Goal: Transaction & Acquisition: Purchase product/service

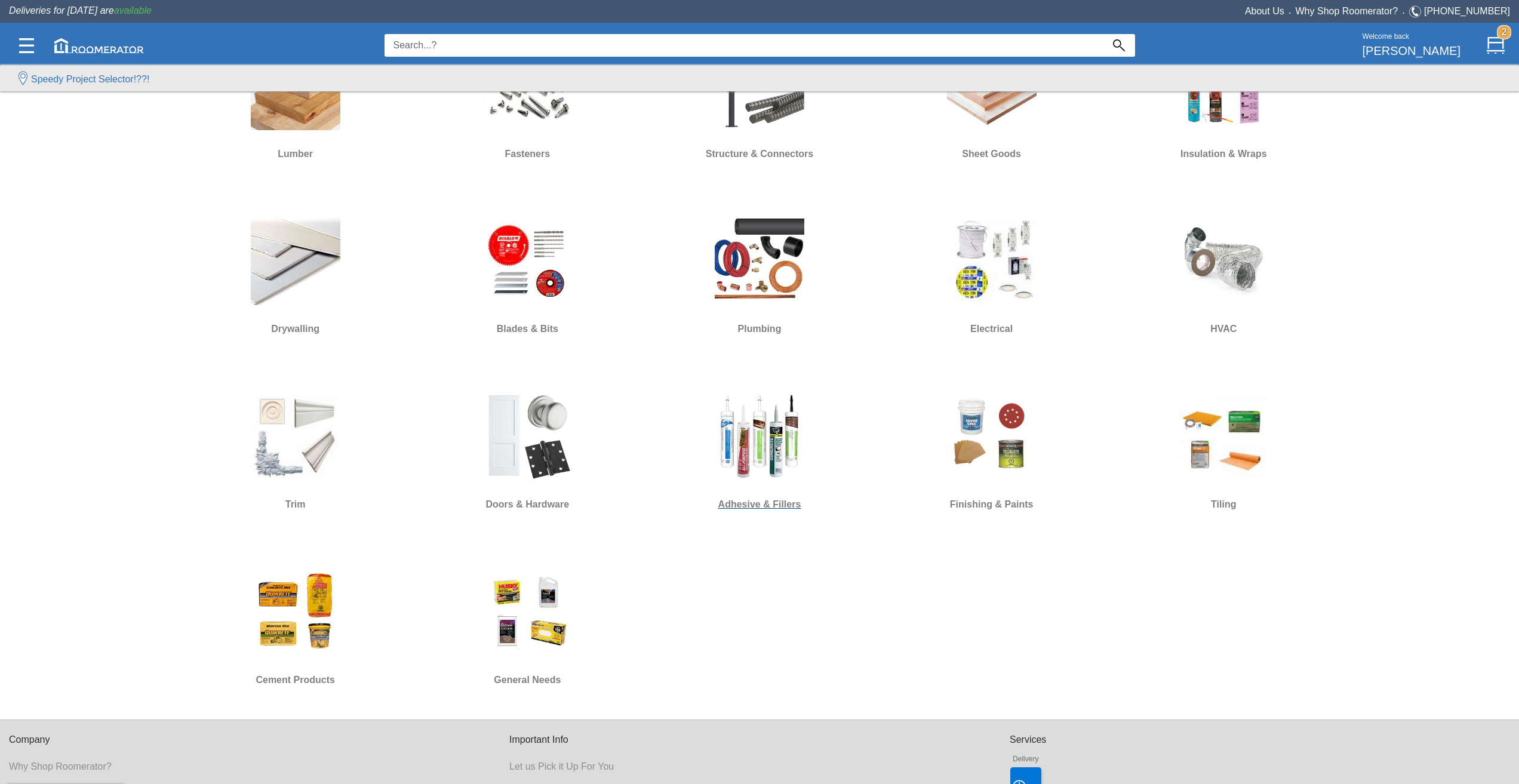
scroll to position [597, 0]
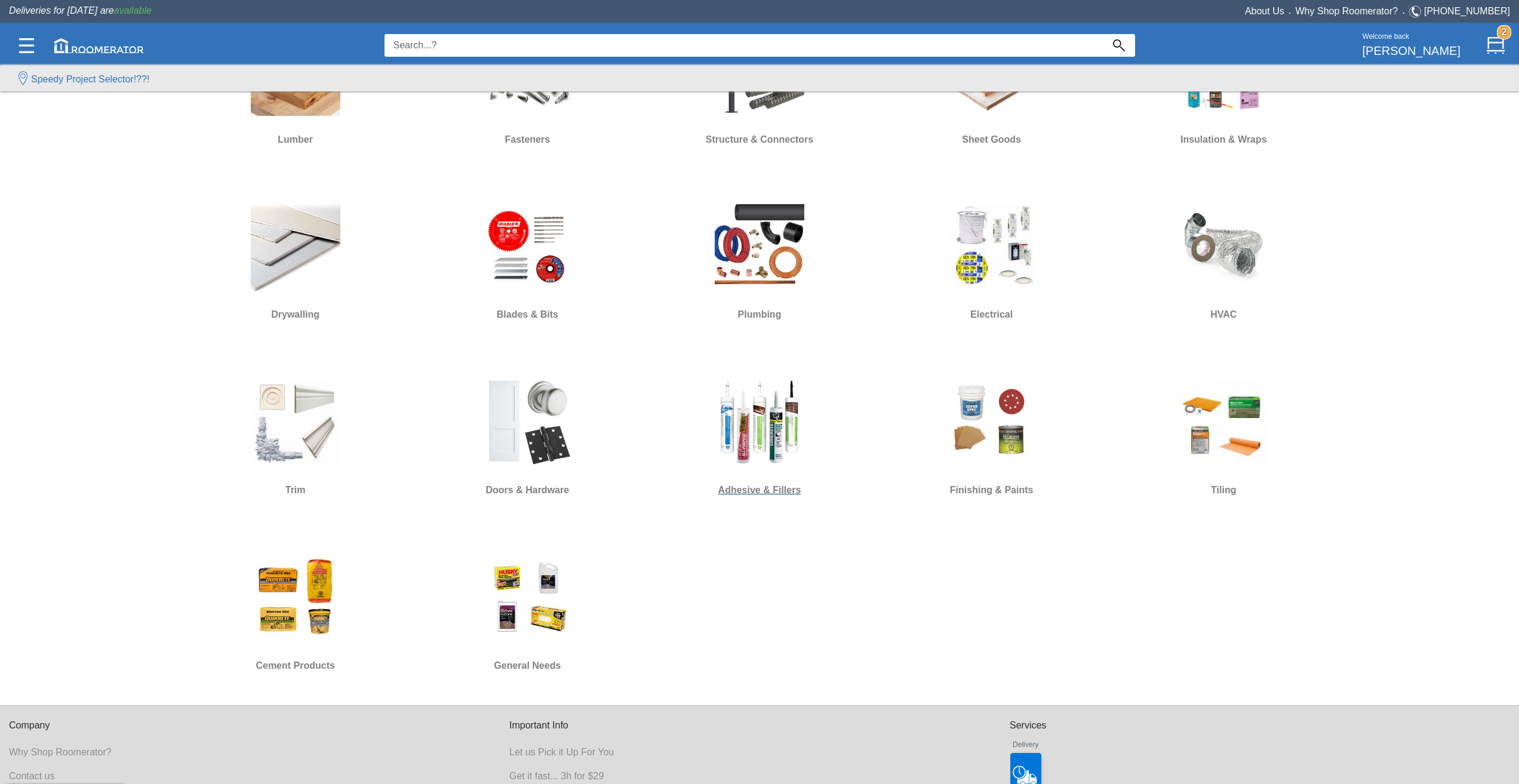
click at [759, 471] on div at bounding box center [760, 422] width 149 height 108
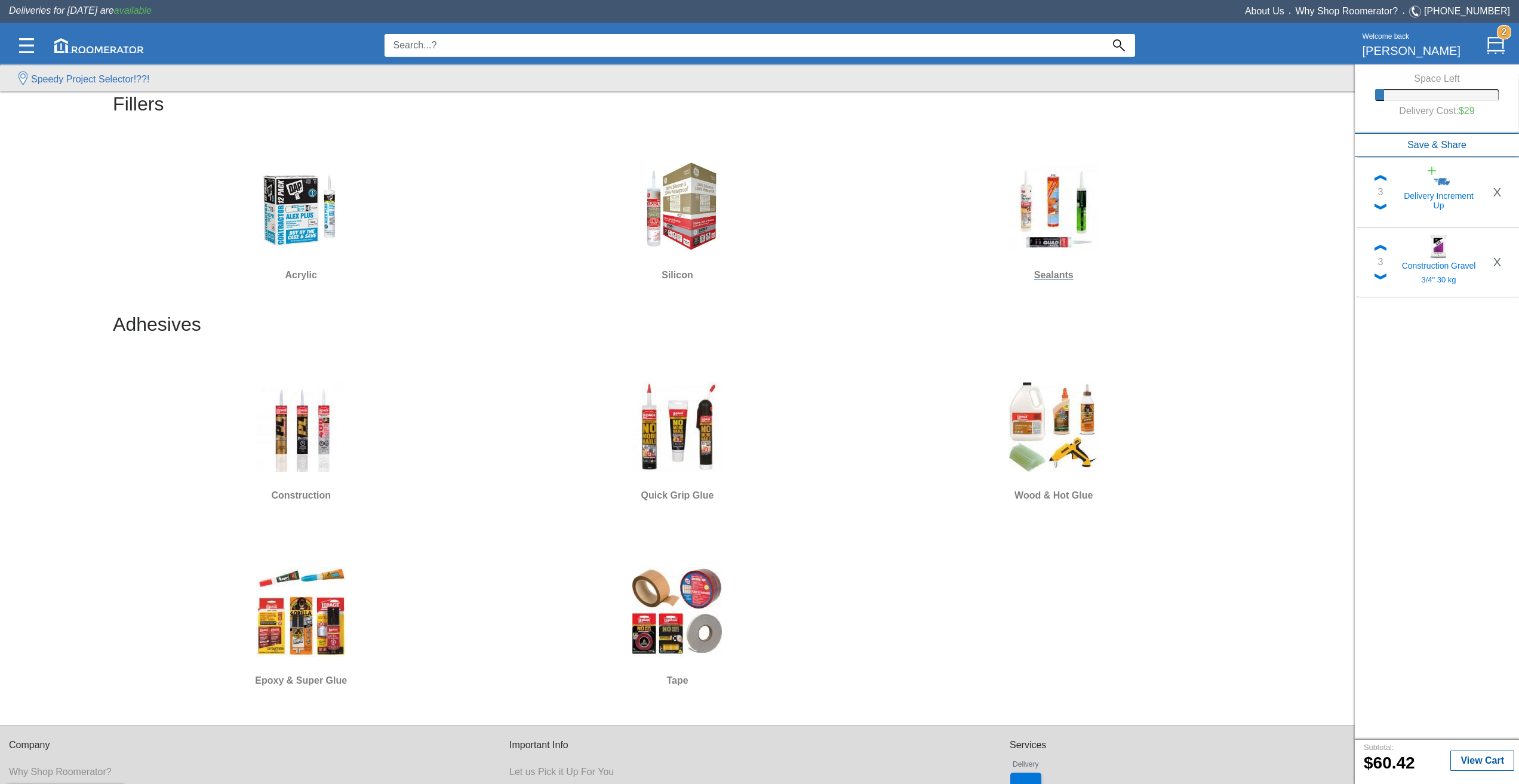
scroll to position [174, 0]
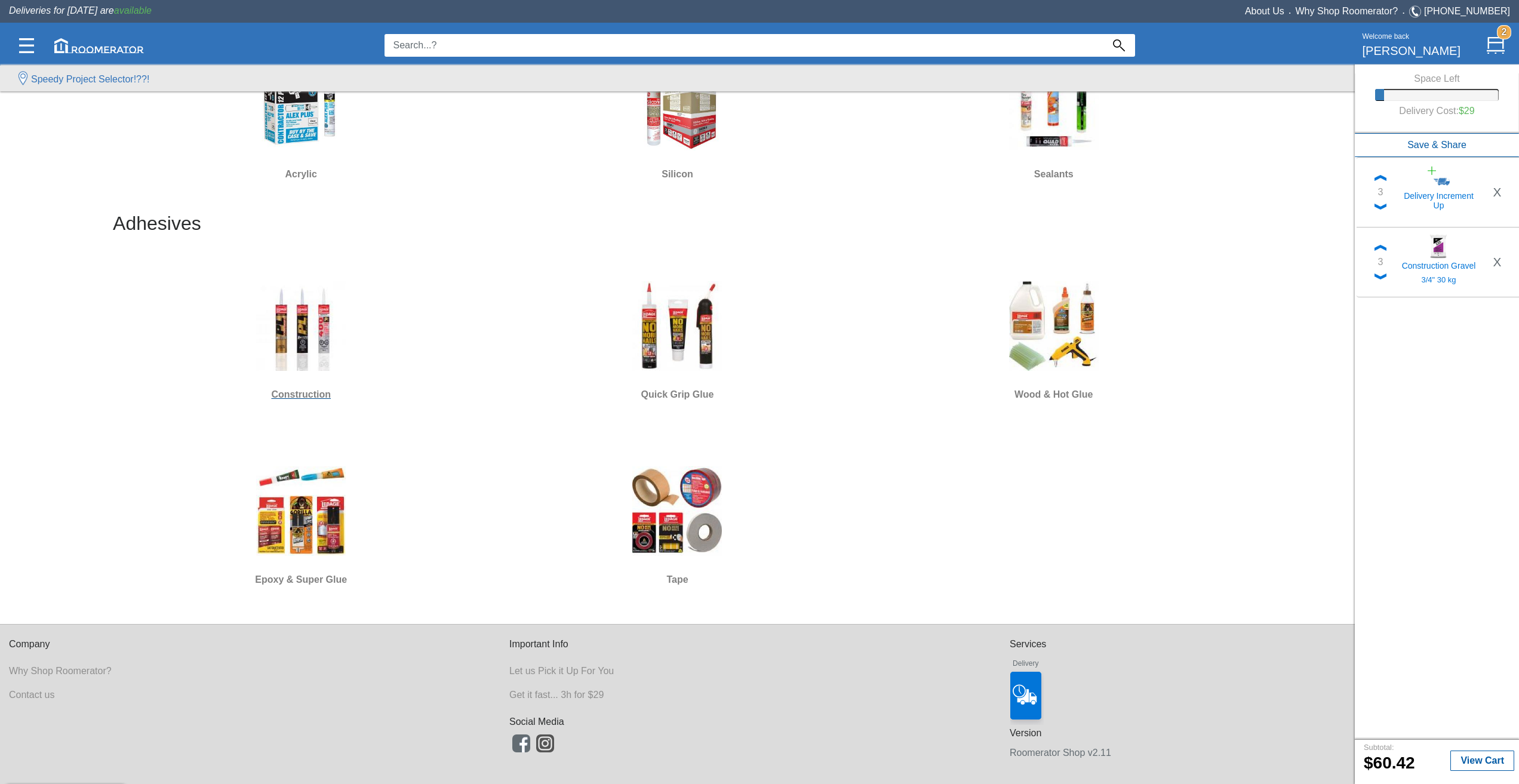
click at [317, 372] on div at bounding box center [301, 325] width 367 height 108
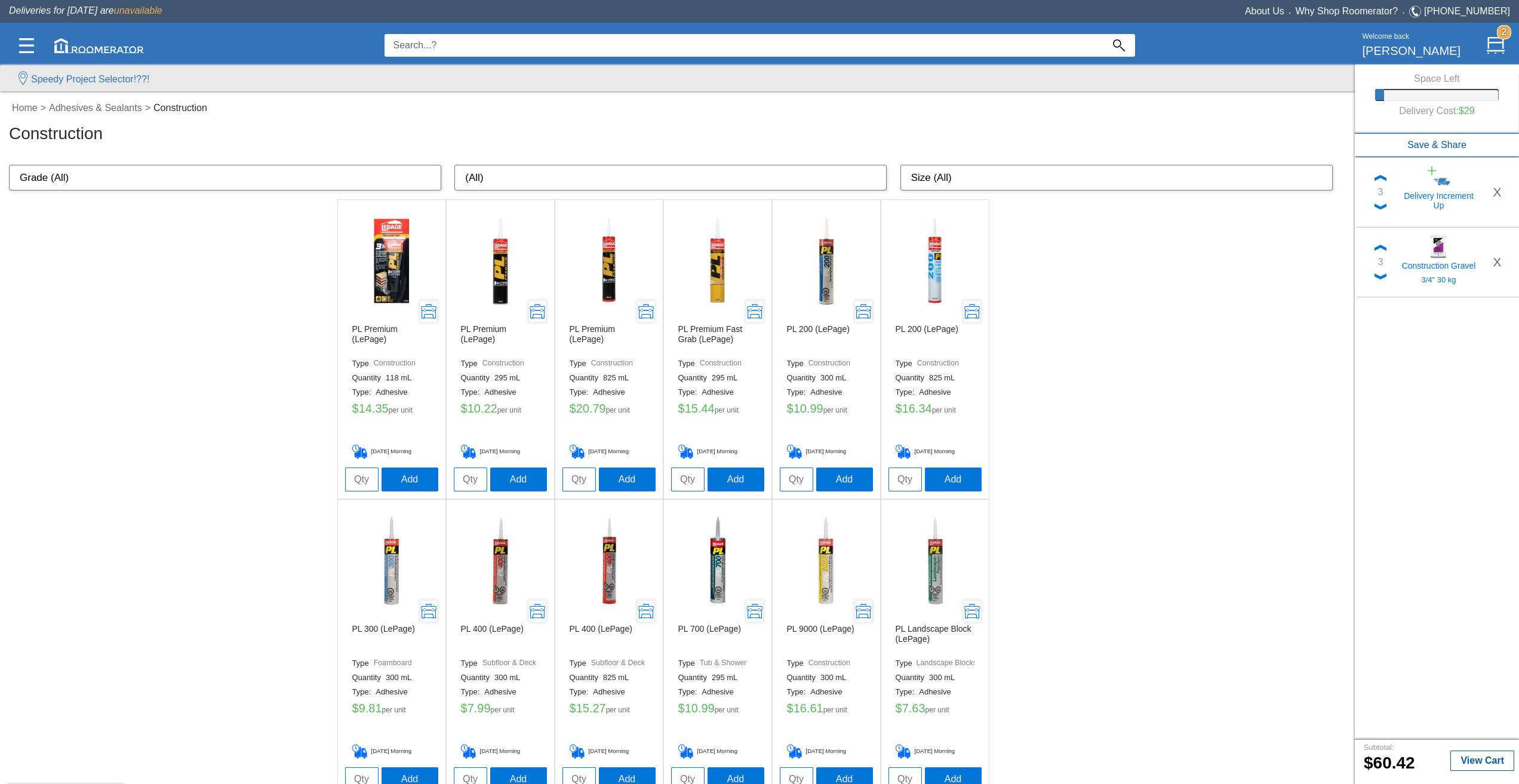
click at [475, 49] on input at bounding box center [744, 45] width 718 height 22
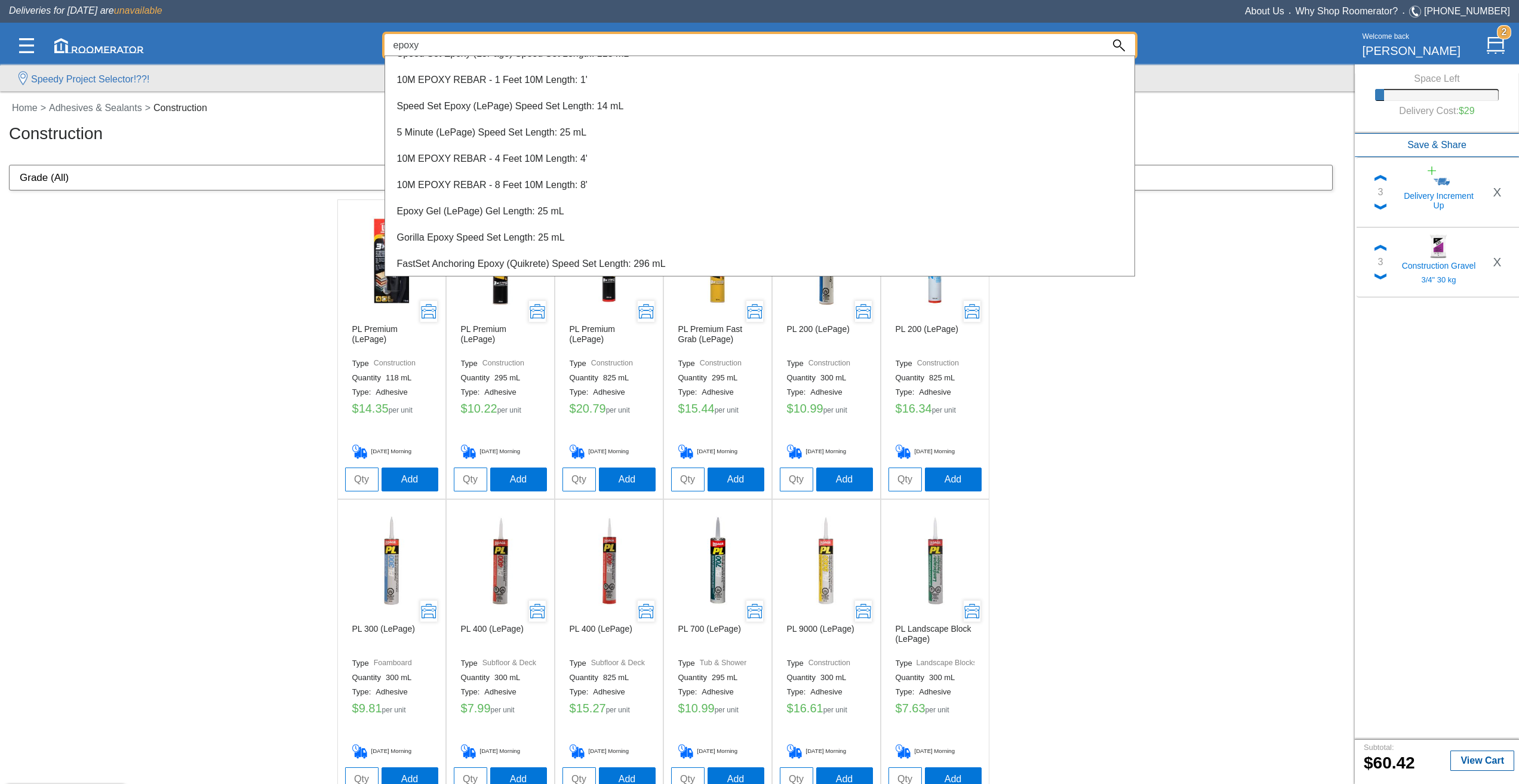
scroll to position [73, 0]
type input "epoxy"
click at [199, 276] on div at bounding box center [760, 422] width 1519 height 724
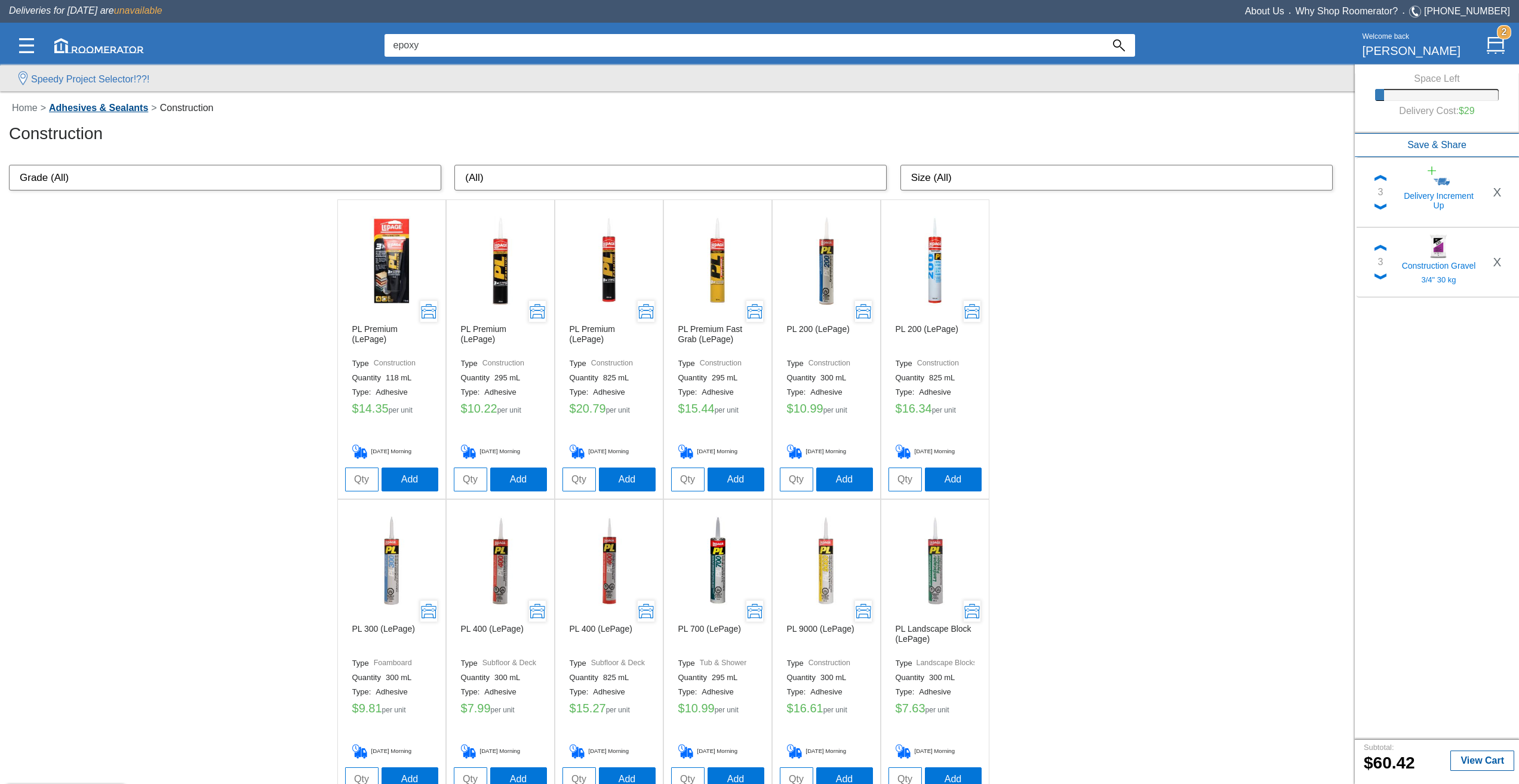
click at [119, 103] on link "Adhesives & Sealants" at bounding box center [98, 108] width 105 height 10
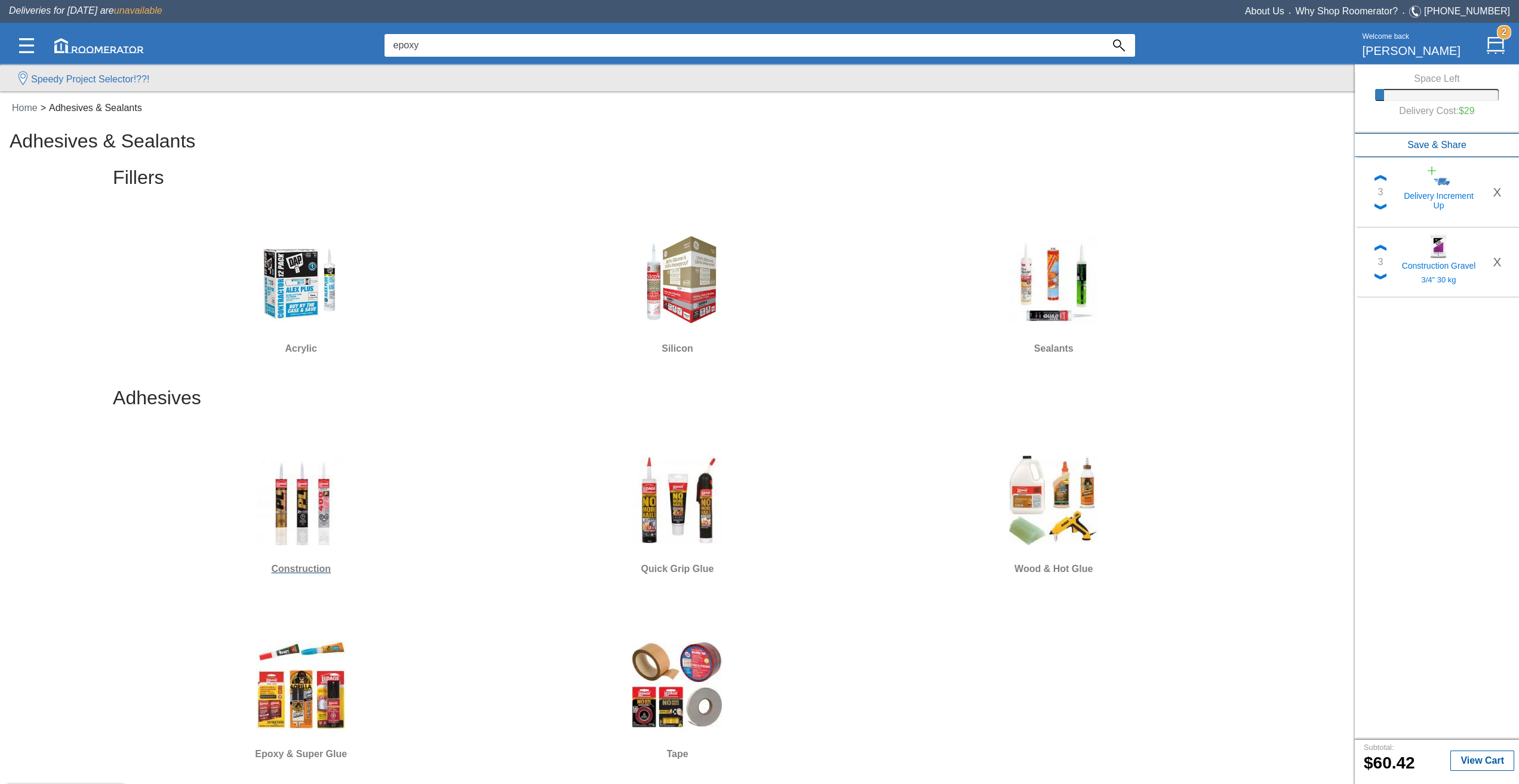
click at [347, 495] on div at bounding box center [301, 500] width 367 height 108
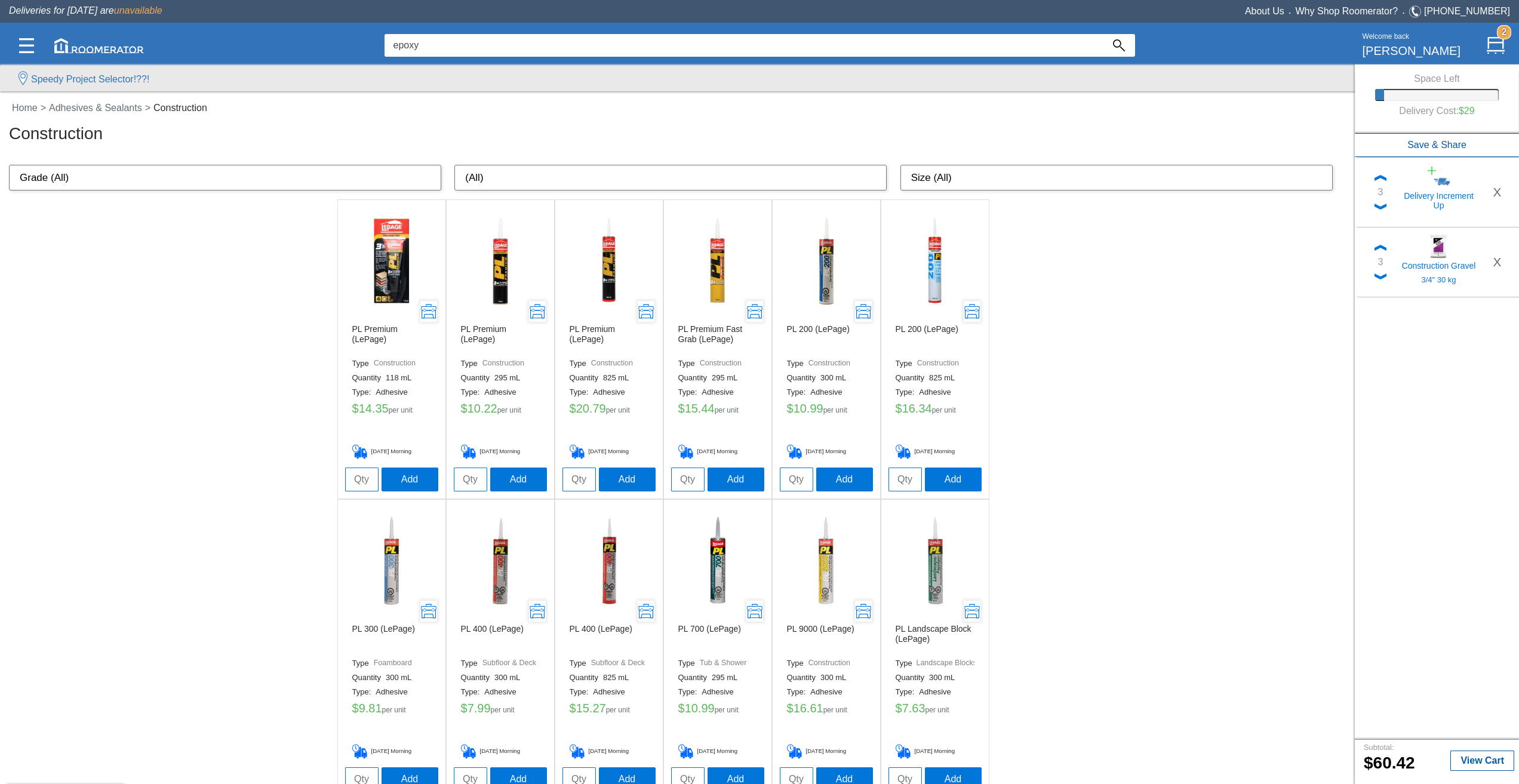
click at [205, 485] on div "PL Premium (LePage) Type Construction Quantity 118 mL Type: Adhesive $ 14.35 pe…" at bounding box center [677, 799] width 1355 height 1199
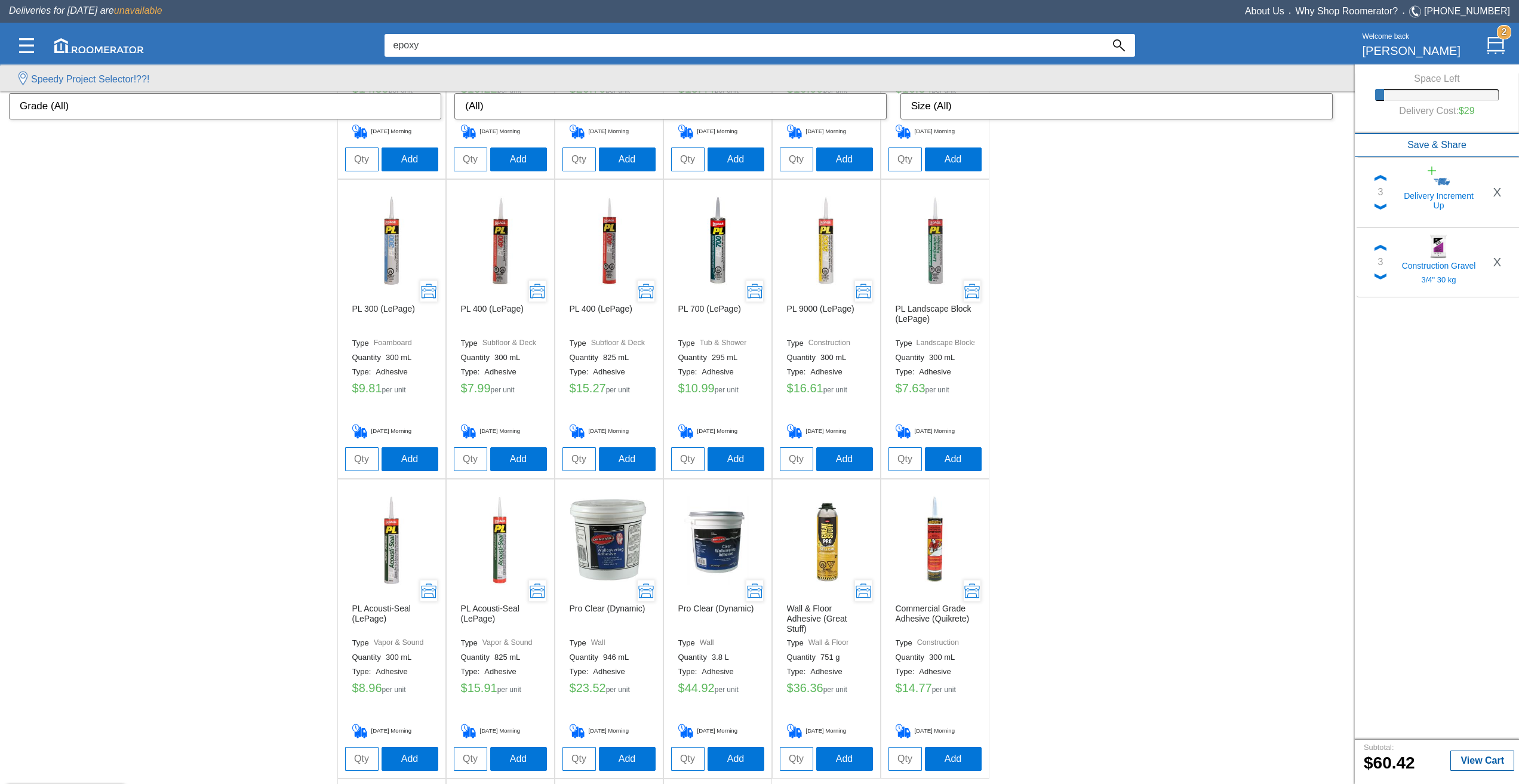
scroll to position [299, 0]
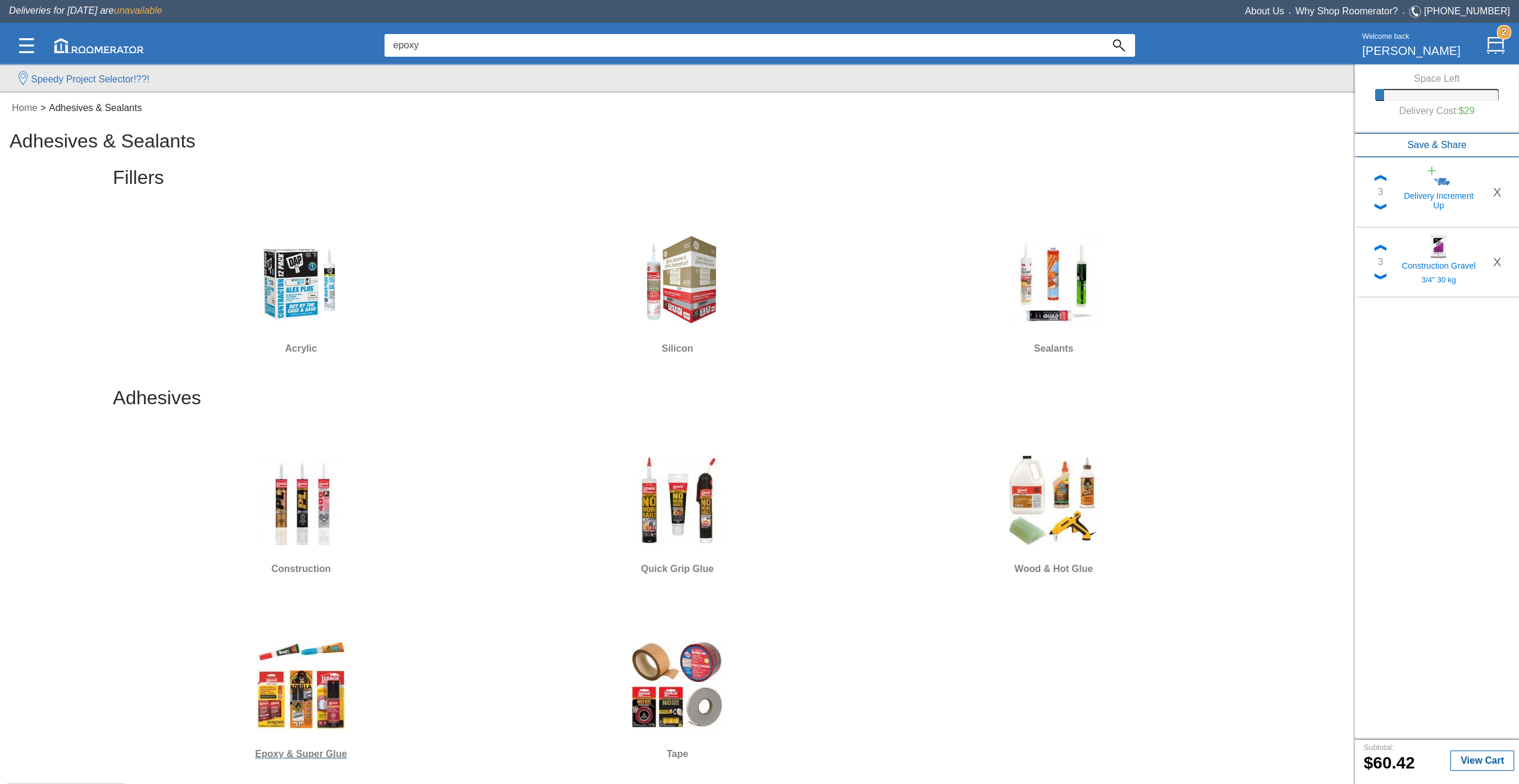
click at [295, 678] on img at bounding box center [301, 686] width 90 height 90
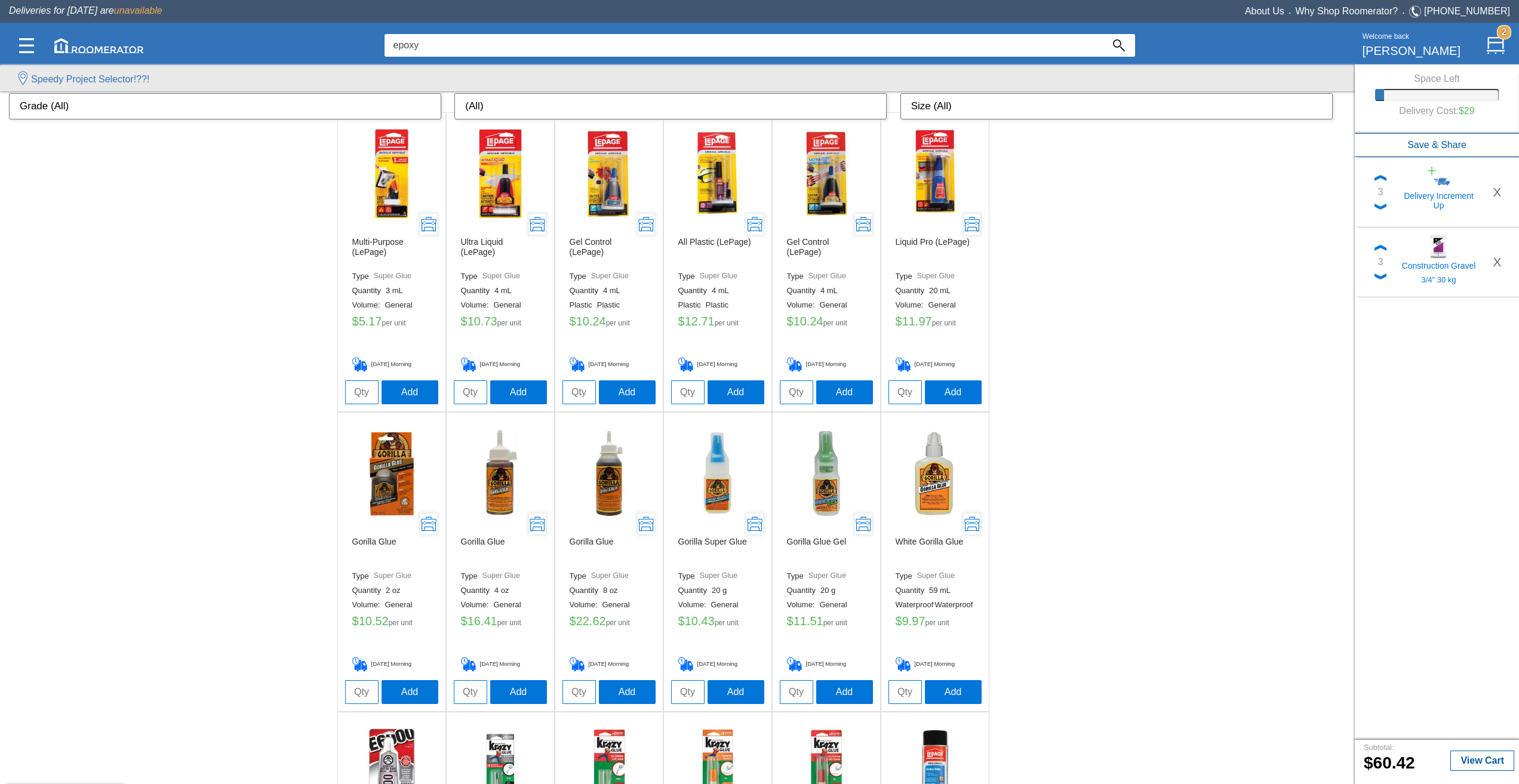
scroll to position [355, 0]
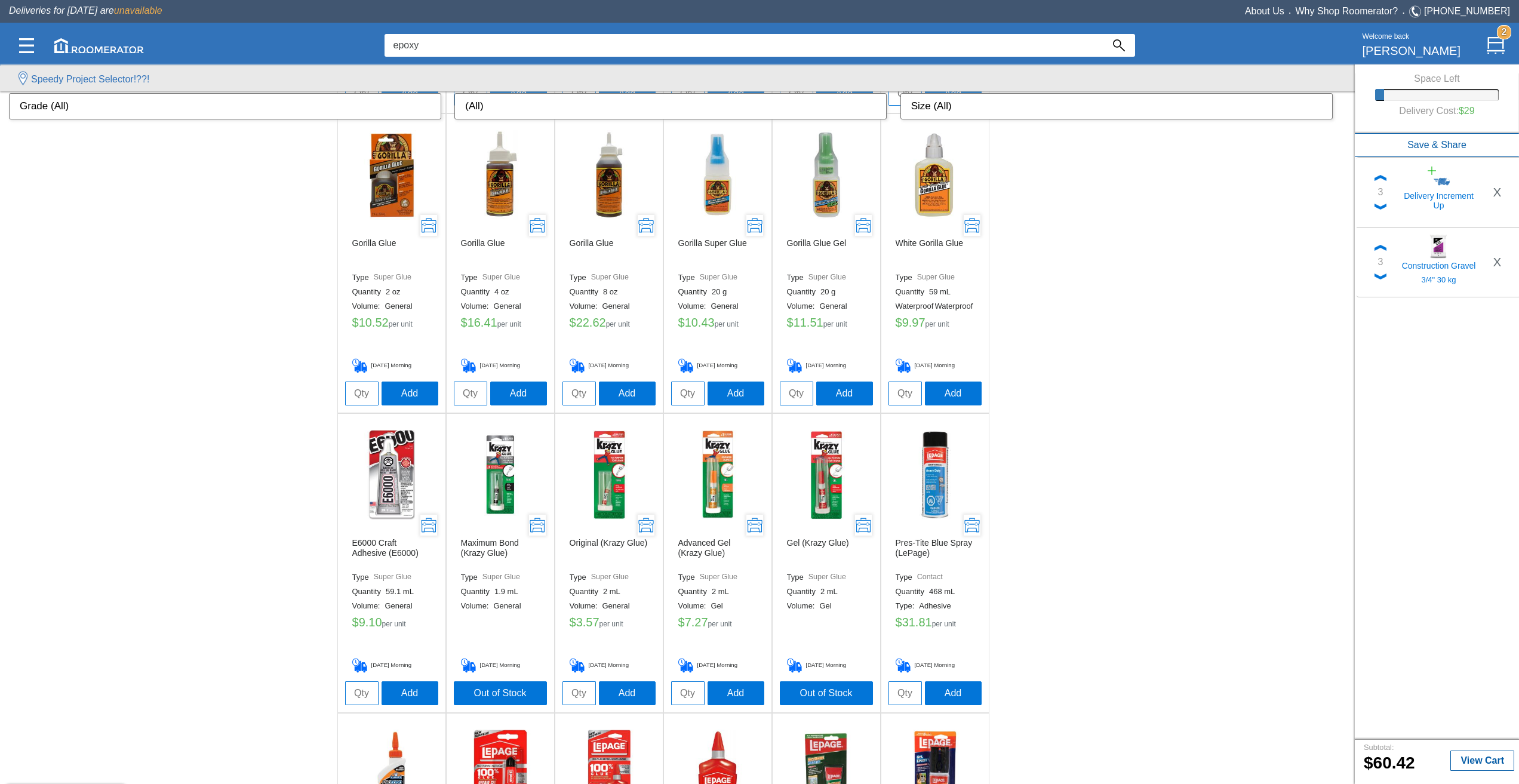
click at [284, 370] on div "Multi-Purpose (LePage) Type Super Glue Quantity 3 mL Volume: General $ 5.17 per…" at bounding box center [677, 563] width 1355 height 1499
click at [182, 341] on div "Multi-Purpose (LePage) Type Super Glue Quantity 3 mL Volume: General $ 5.17 per…" at bounding box center [677, 563] width 1355 height 1499
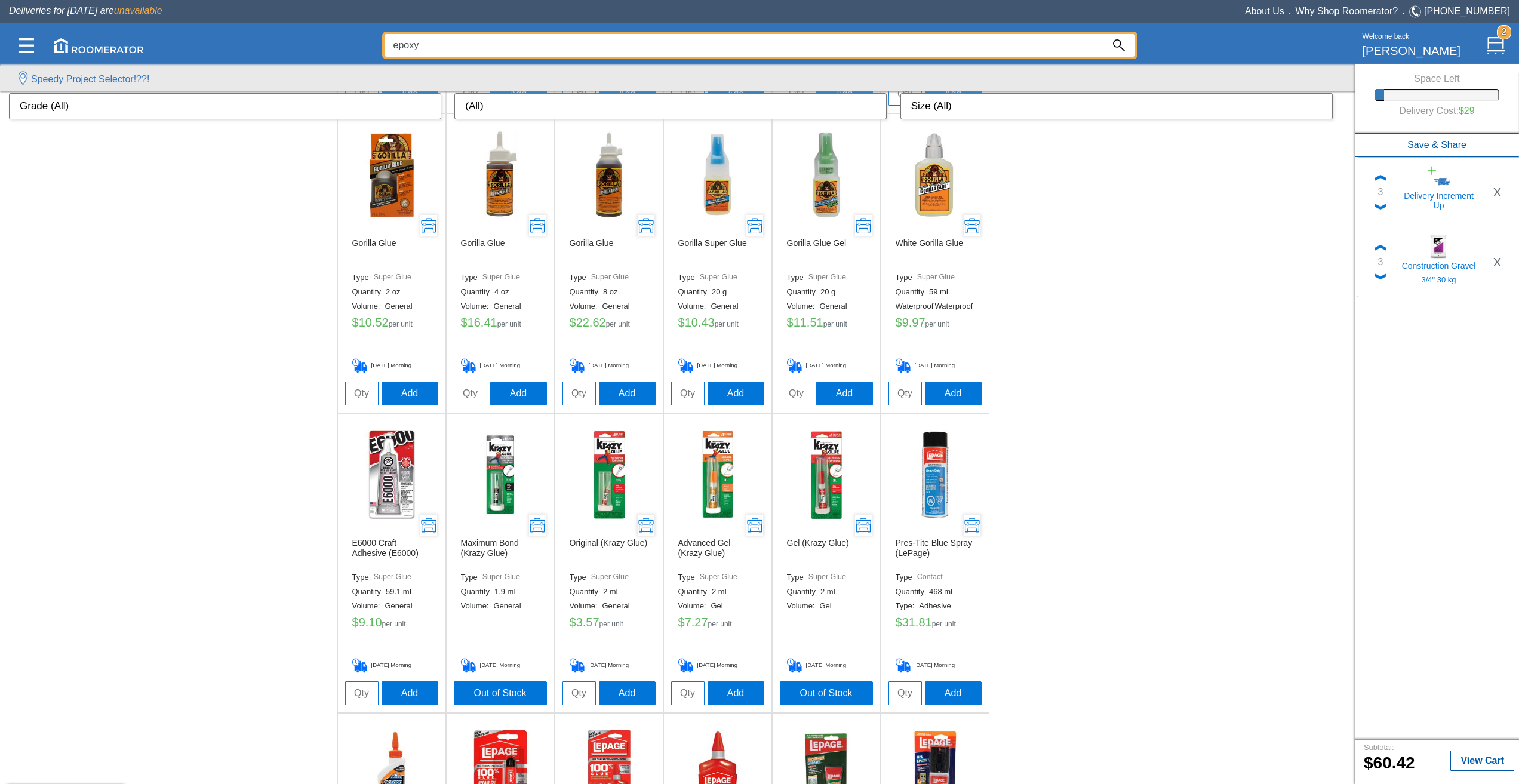
click at [468, 46] on input "epoxy" at bounding box center [744, 45] width 718 height 22
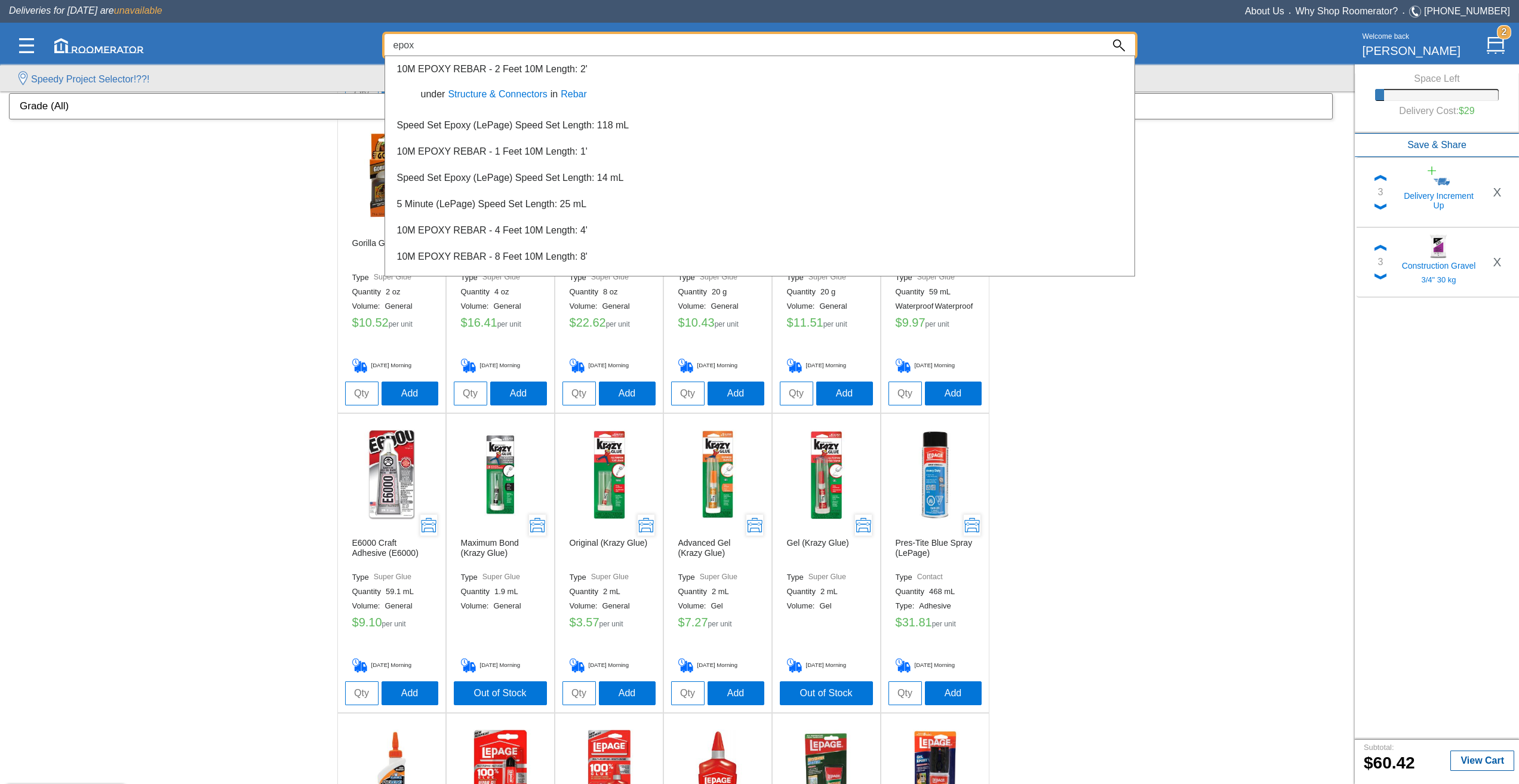
type input "epoxy"
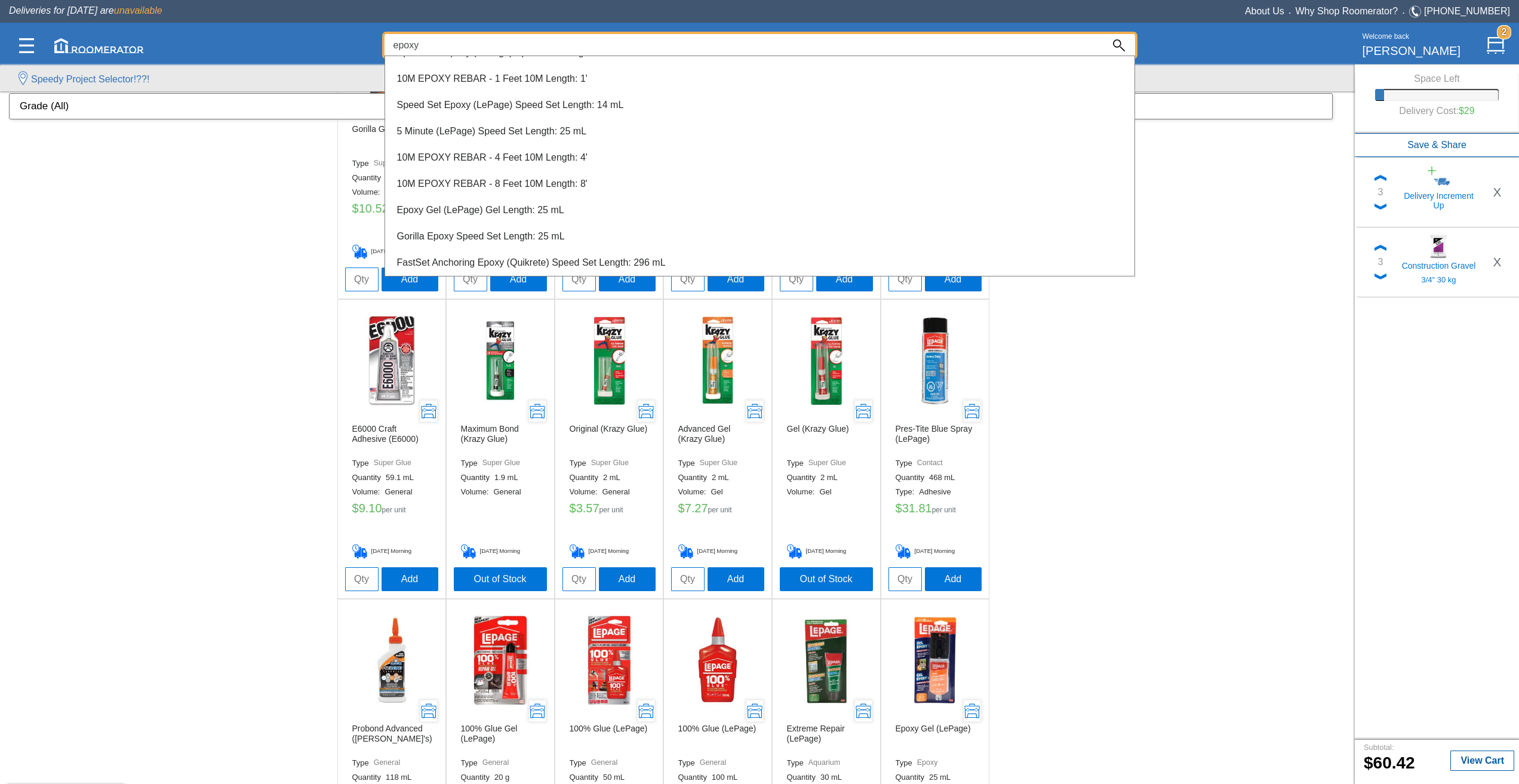
scroll to position [474, 0]
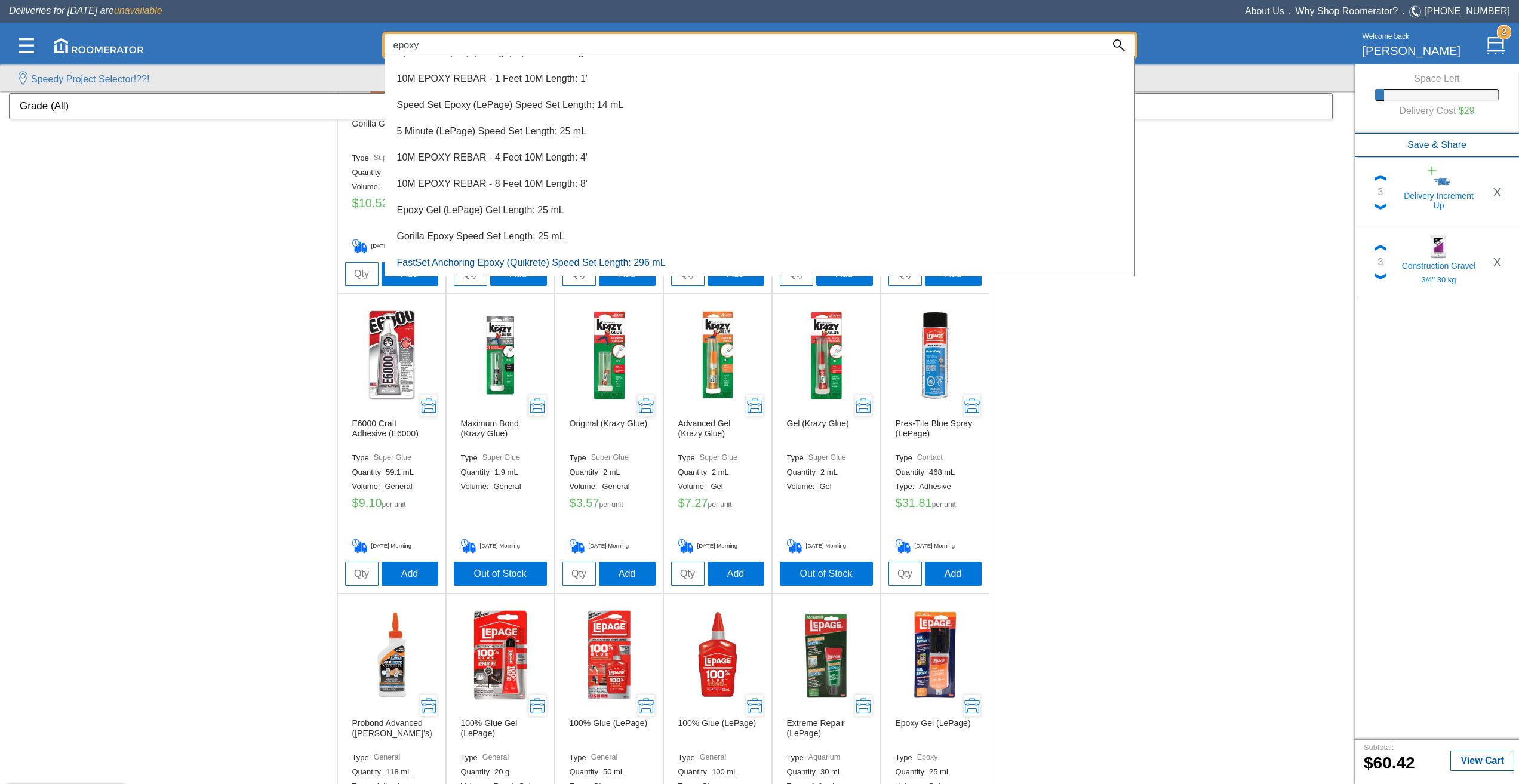
click at [556, 263] on link "FastSet Anchoring Epoxy (Quikrete) Speed Set Length: 296 mL" at bounding box center [532, 263] width 269 height 10
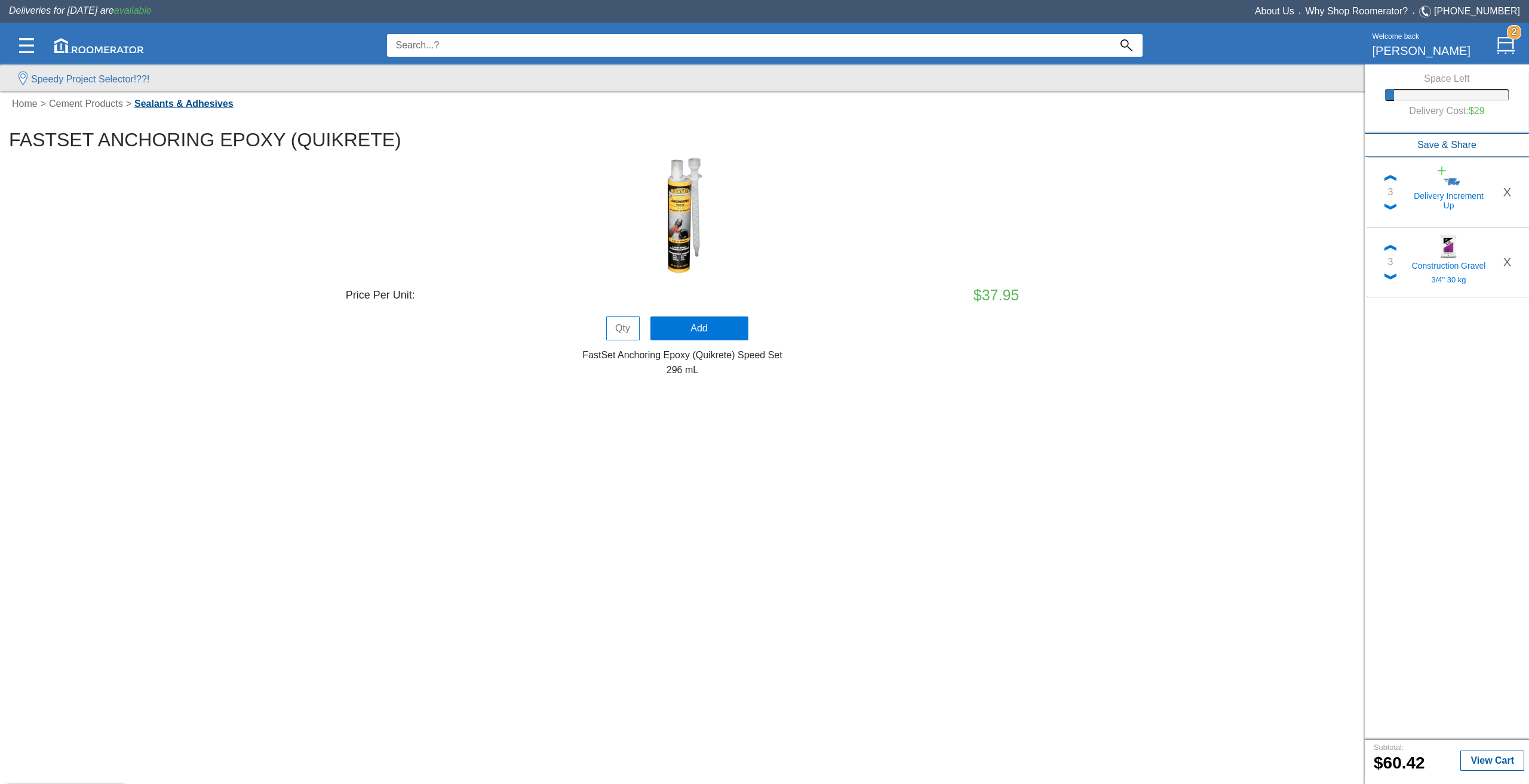
click at [214, 108] on link "Sealants & Adhesives" at bounding box center [184, 103] width 105 height 10
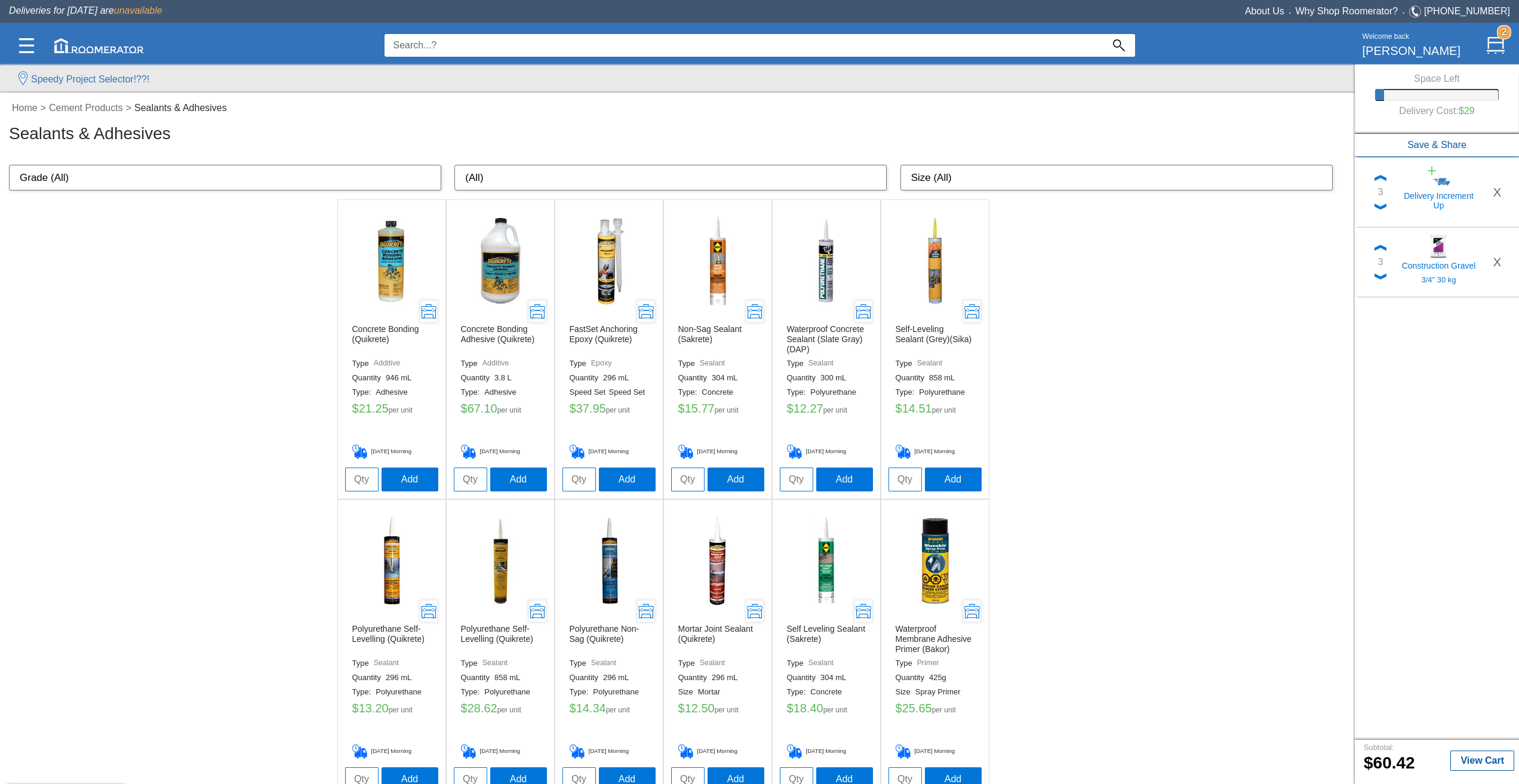
scroll to position [24, 0]
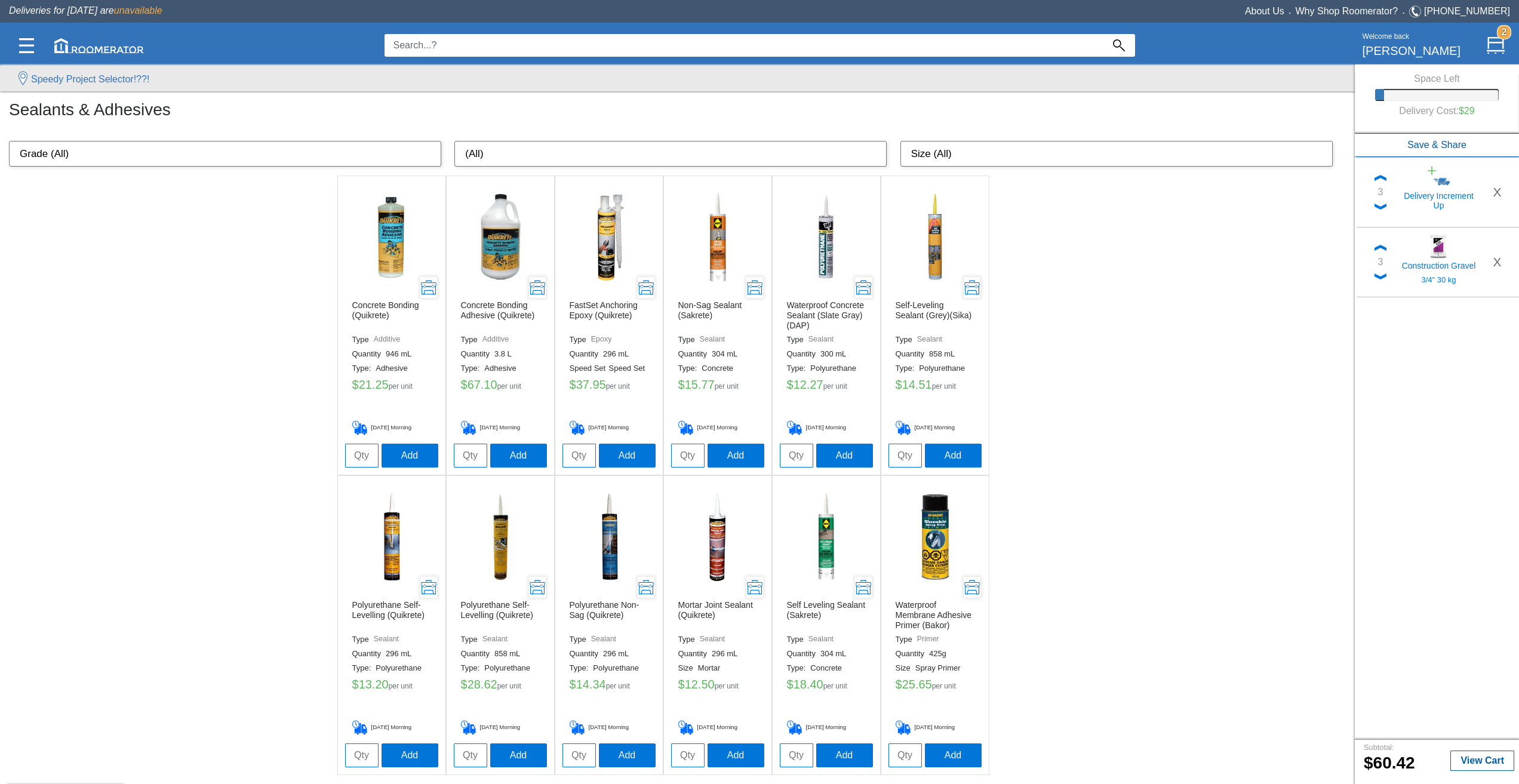
click at [618, 228] on img at bounding box center [609, 237] width 90 height 90
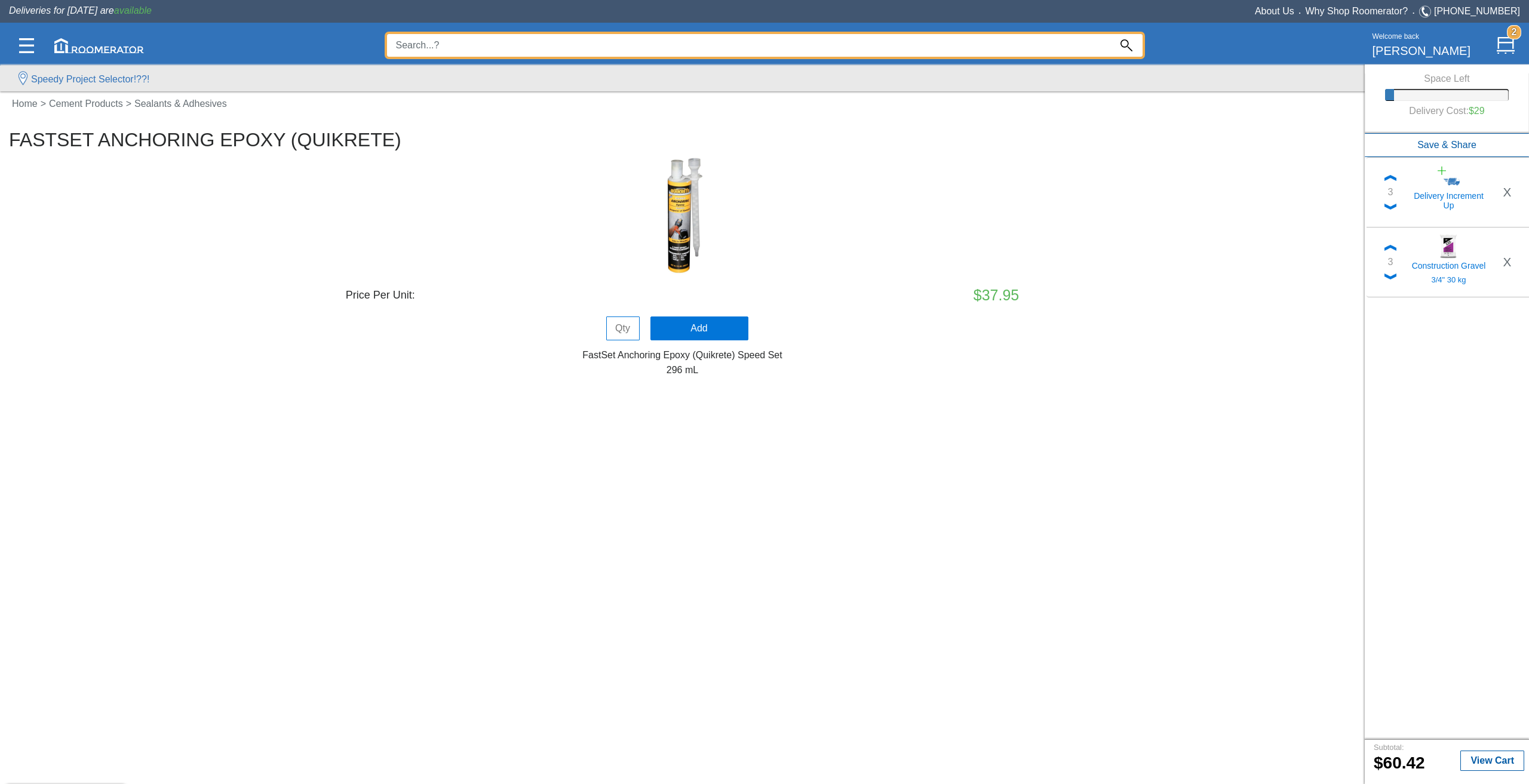
click at [1064, 48] on input at bounding box center [749, 45] width 723 height 22
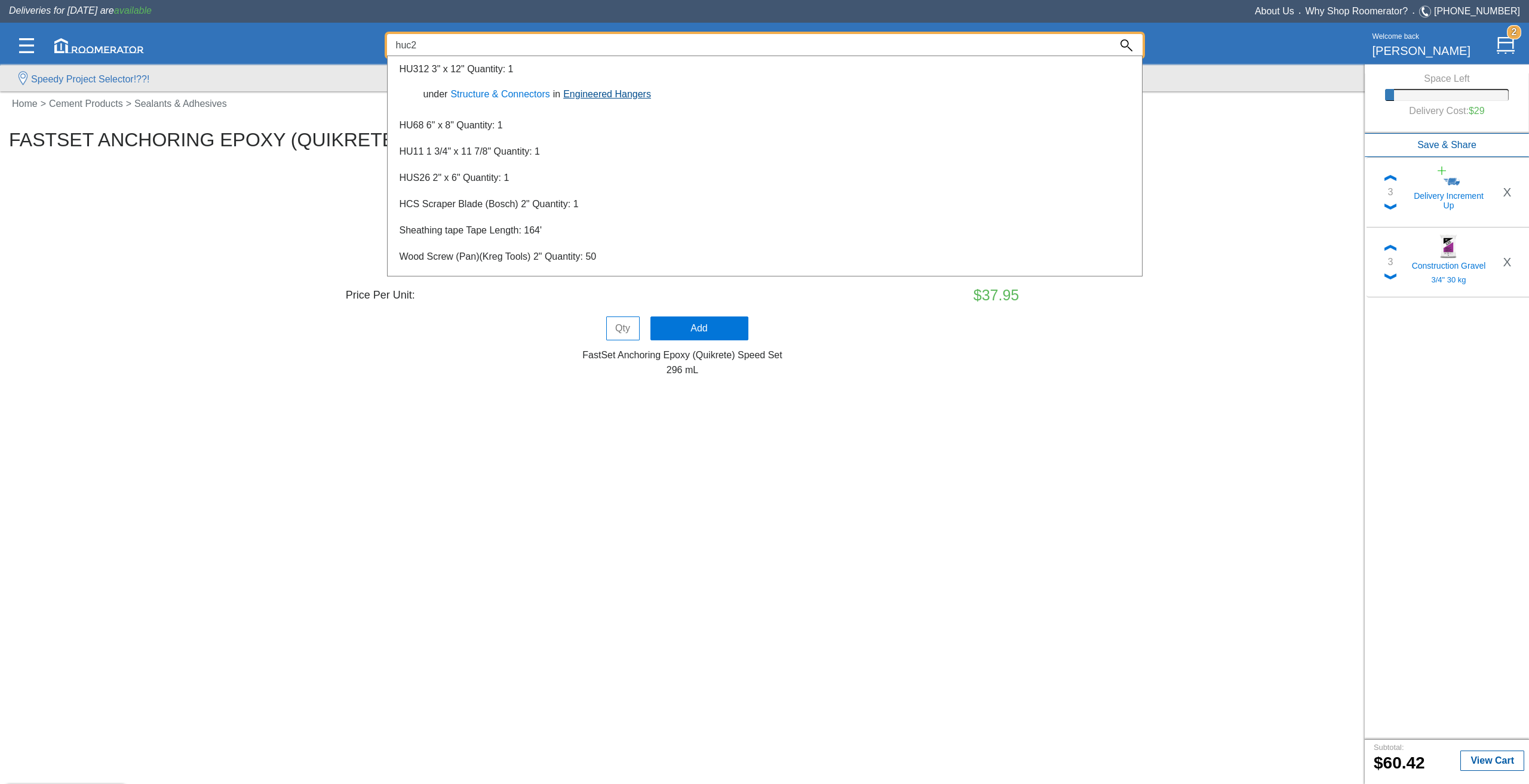
type input "huc2"
click at [582, 94] on link "Engineered Hangers" at bounding box center [607, 94] width 94 height 10
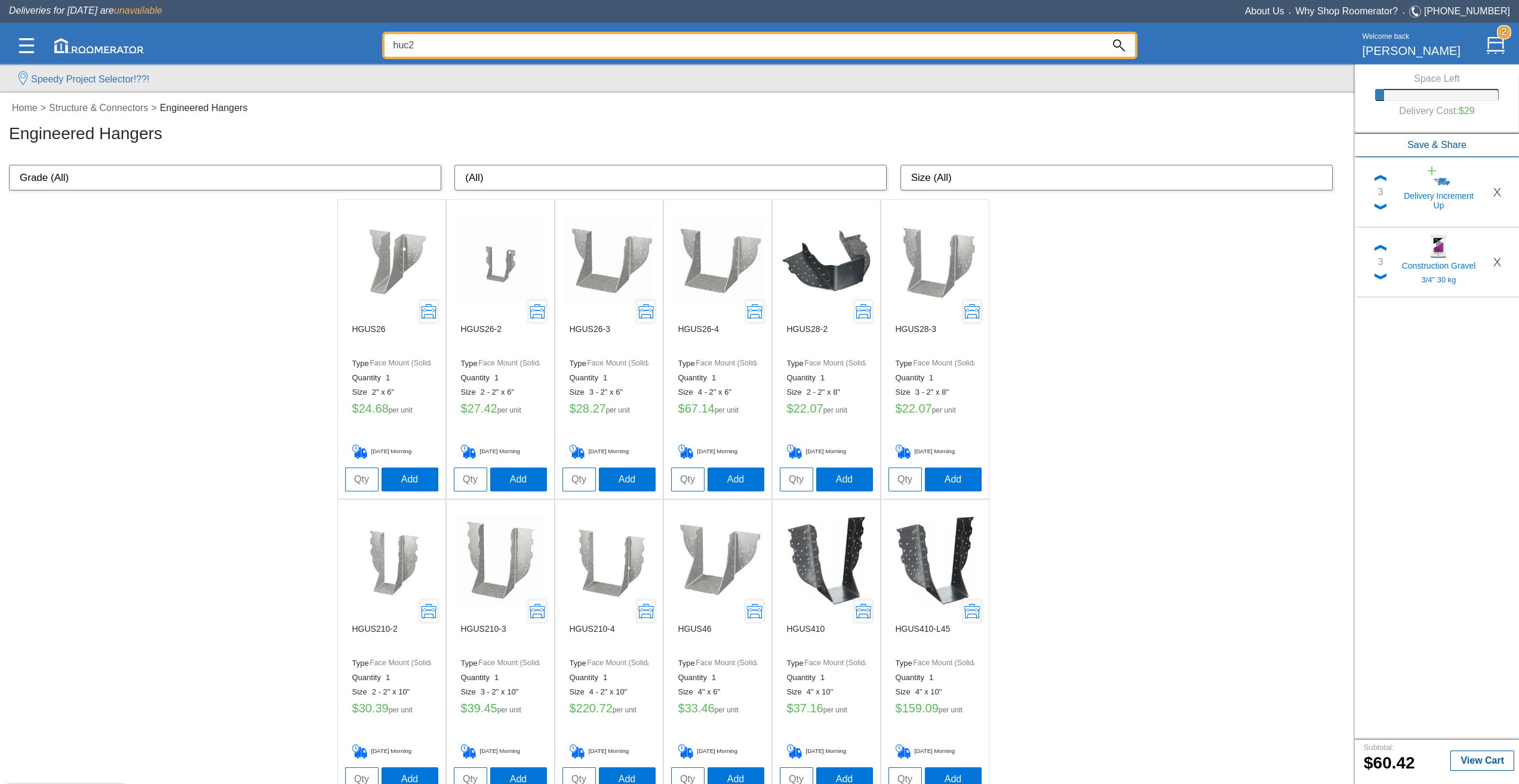
click at [46, 449] on div at bounding box center [760, 422] width 1519 height 724
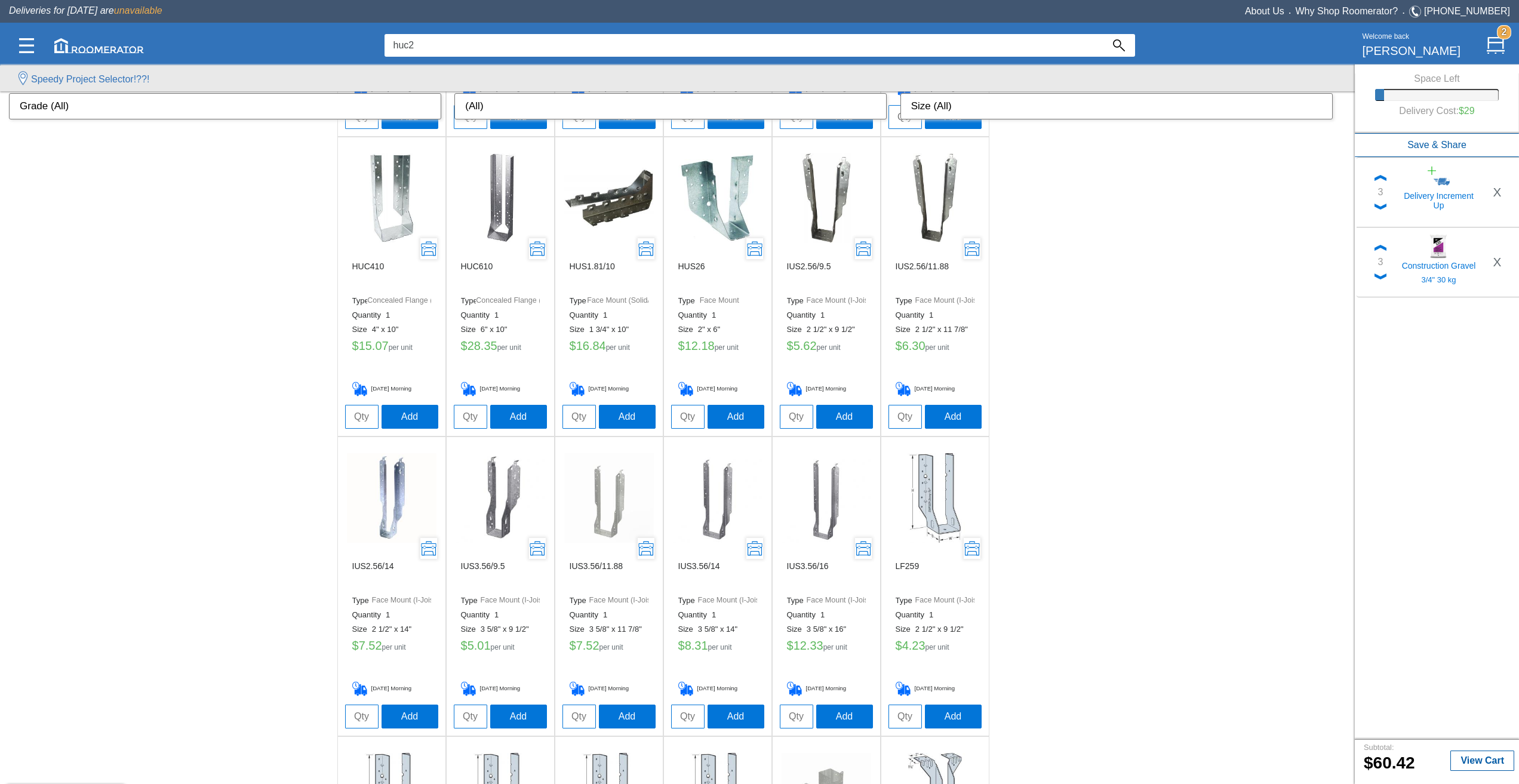
scroll to position [1524, 0]
